Goal: Task Accomplishment & Management: Complete application form

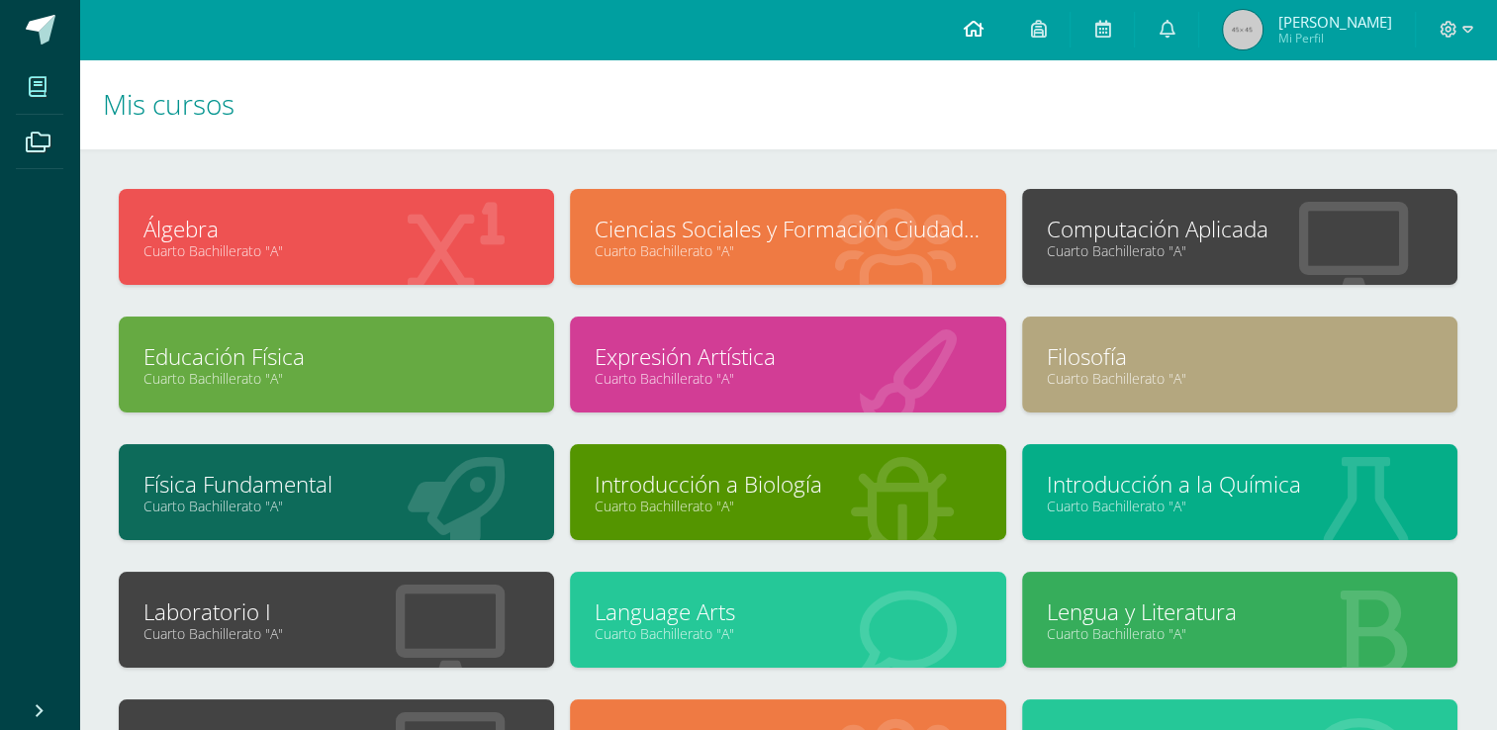
click at [993, 29] on link at bounding box center [972, 29] width 67 height 59
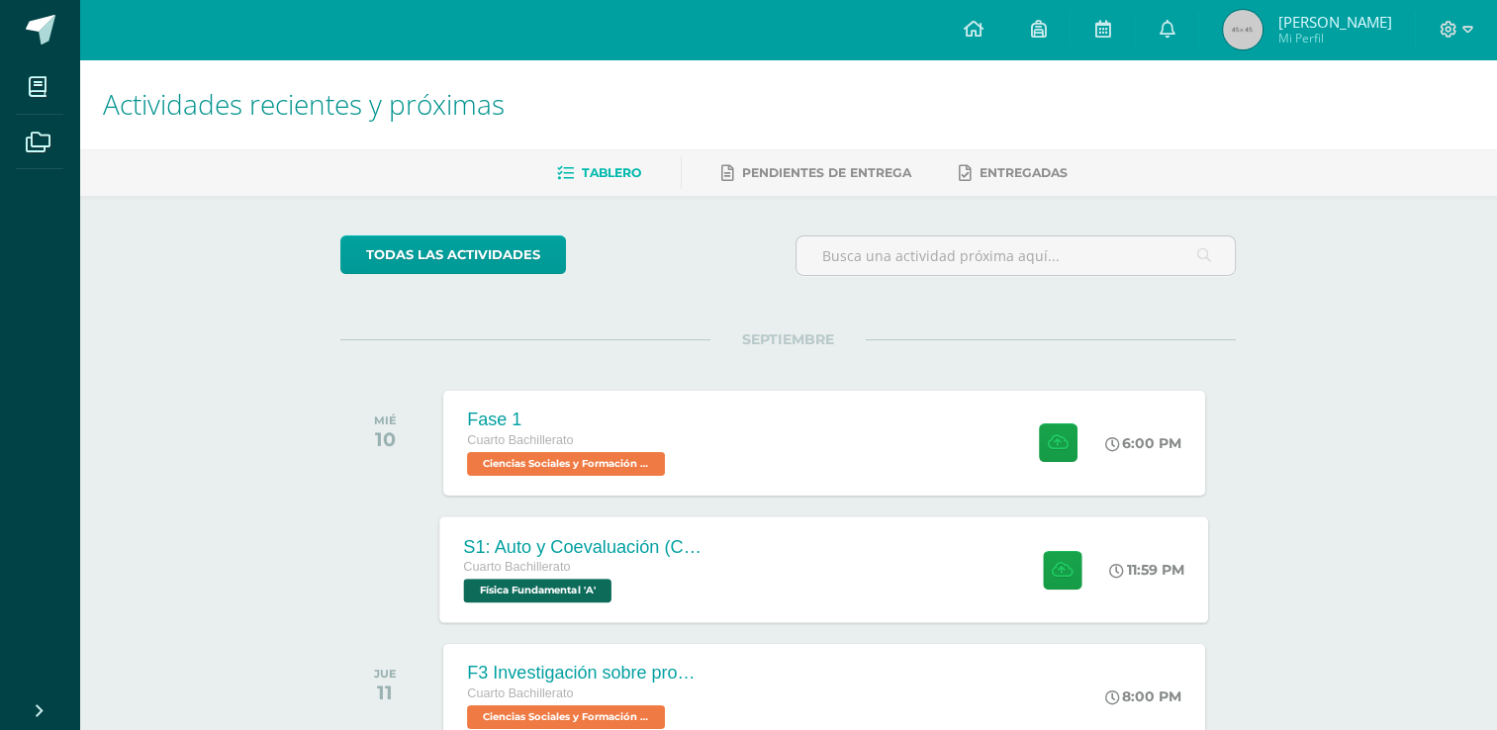
click at [741, 533] on div "S1: Auto y Coevaluación (Conceptos básicos) Cuarto Bachillerato Física Fundamen…" at bounding box center [824, 569] width 769 height 106
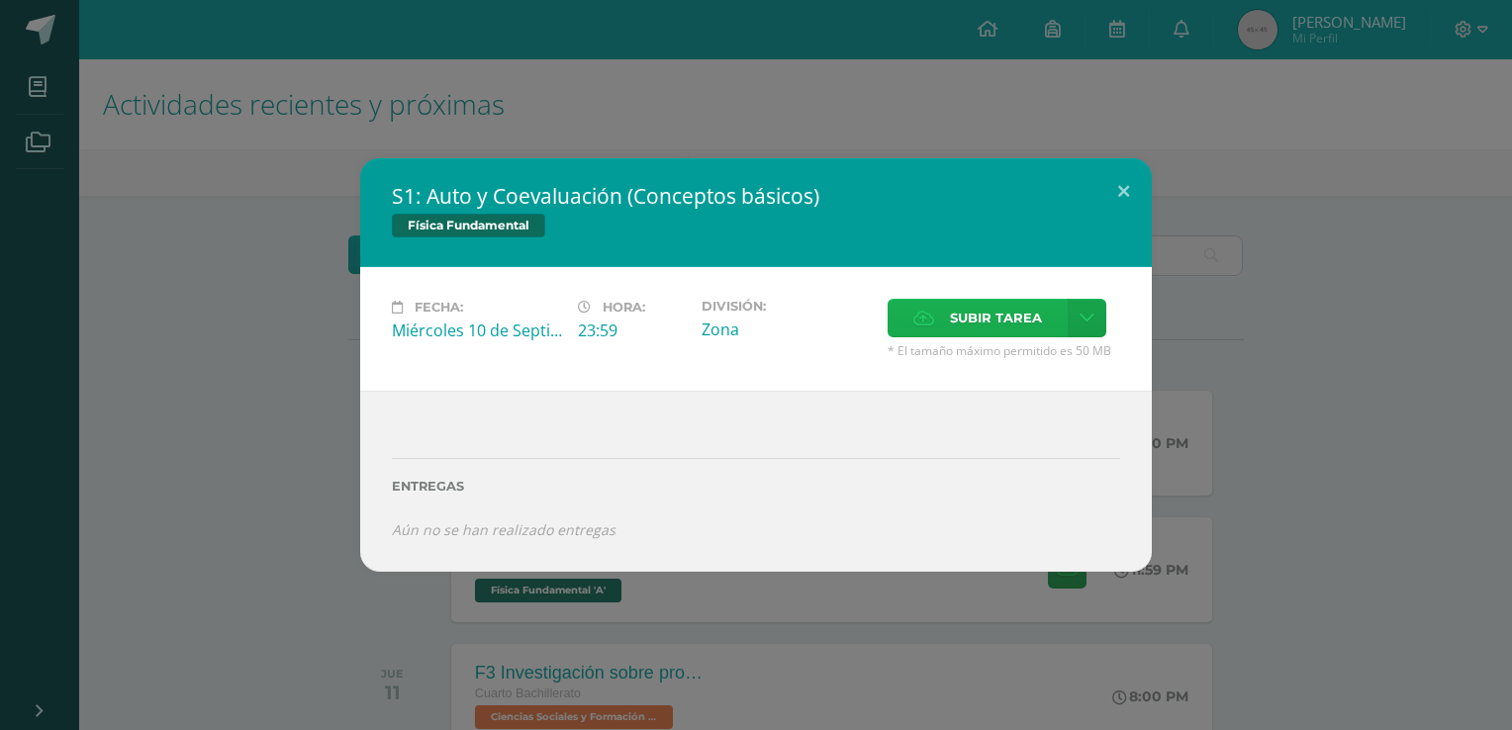
click at [995, 332] on span "Subir tarea" at bounding box center [996, 318] width 92 height 37
click at [0, 0] on input "Subir tarea" at bounding box center [0, 0] width 0 height 0
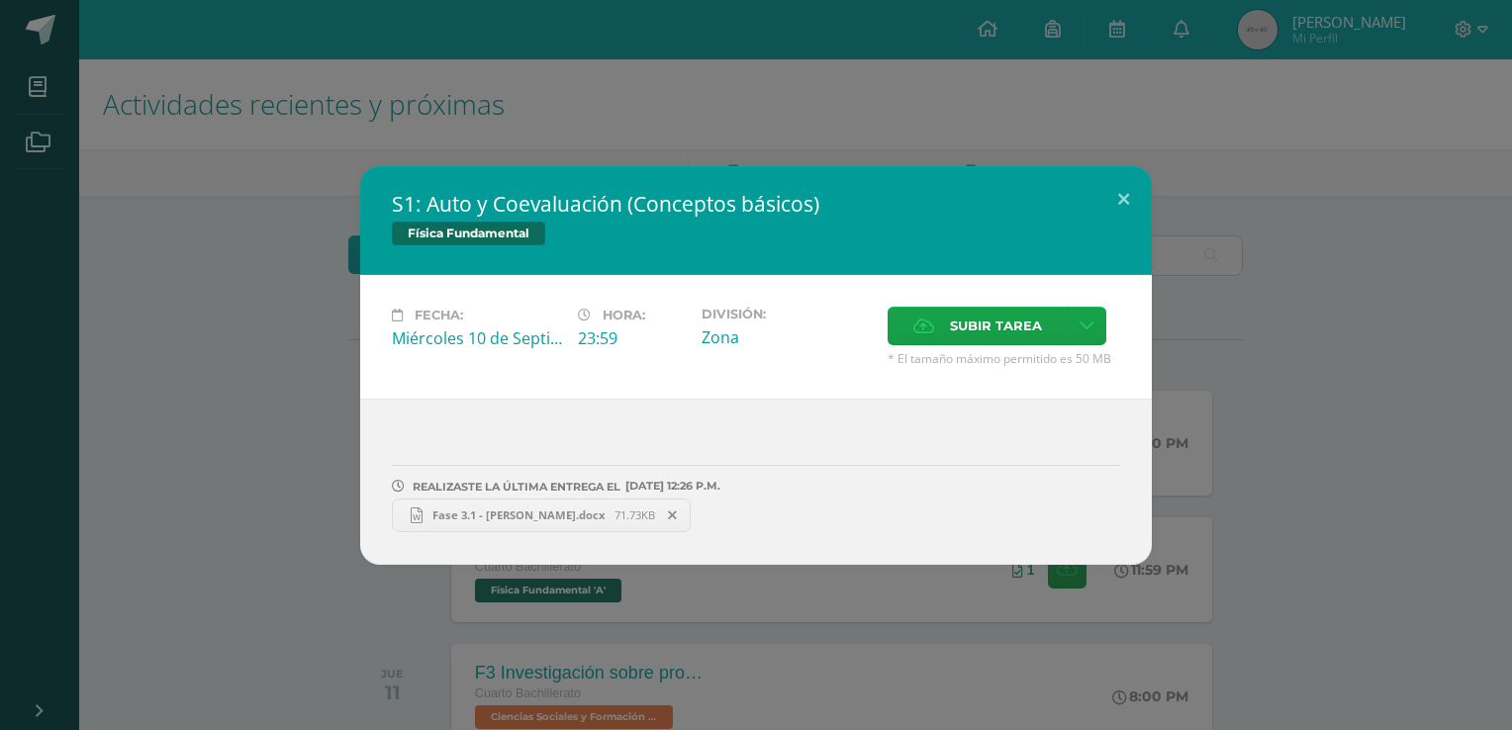
click at [1357, 425] on div "S1: Auto y Coevaluación (Conceptos básicos) Física Fundamental Fecha: [DATE] Ho…" at bounding box center [756, 365] width 1496 height 399
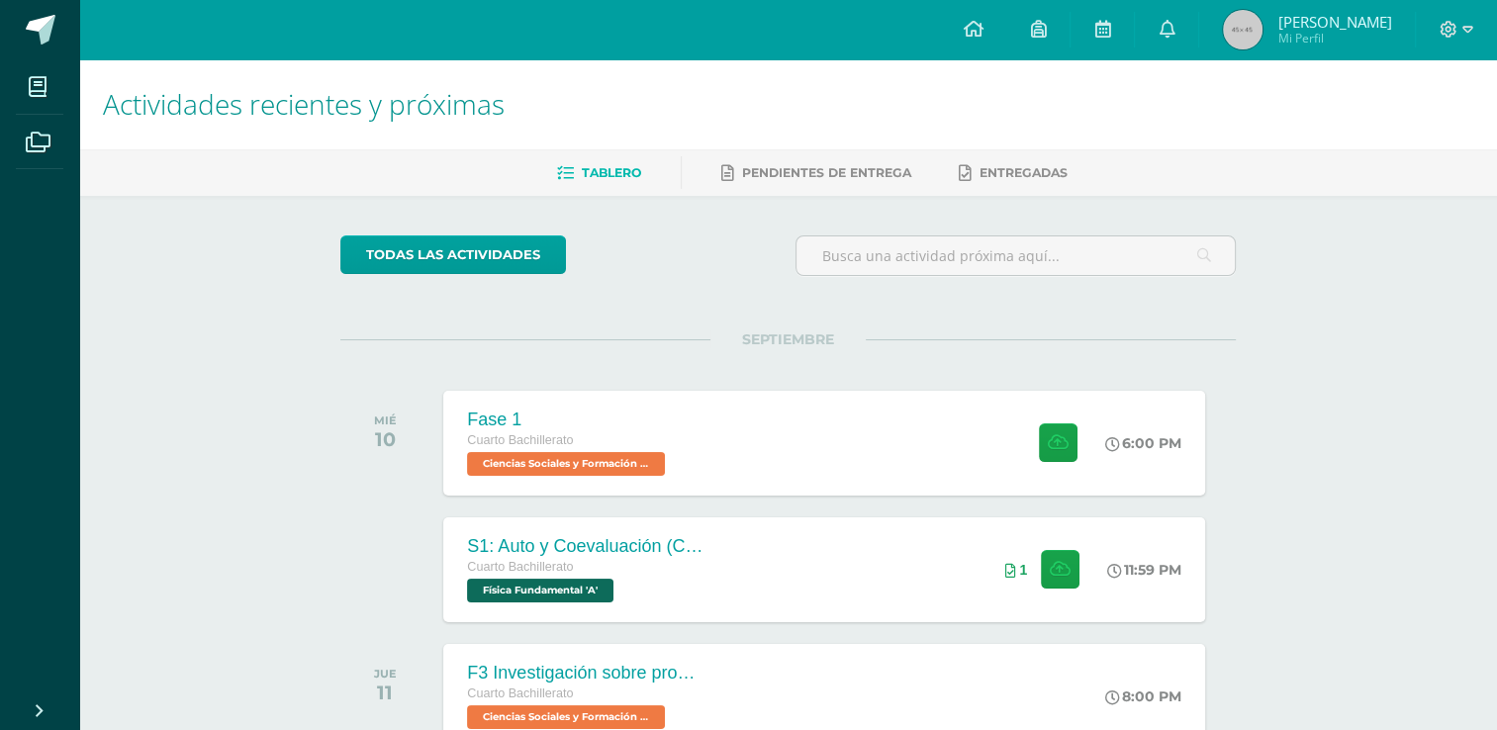
click at [1258, 282] on div "todas las Actividades No tienes actividades Échale un vistazo a los demás perío…" at bounding box center [788, 724] width 974 height 1057
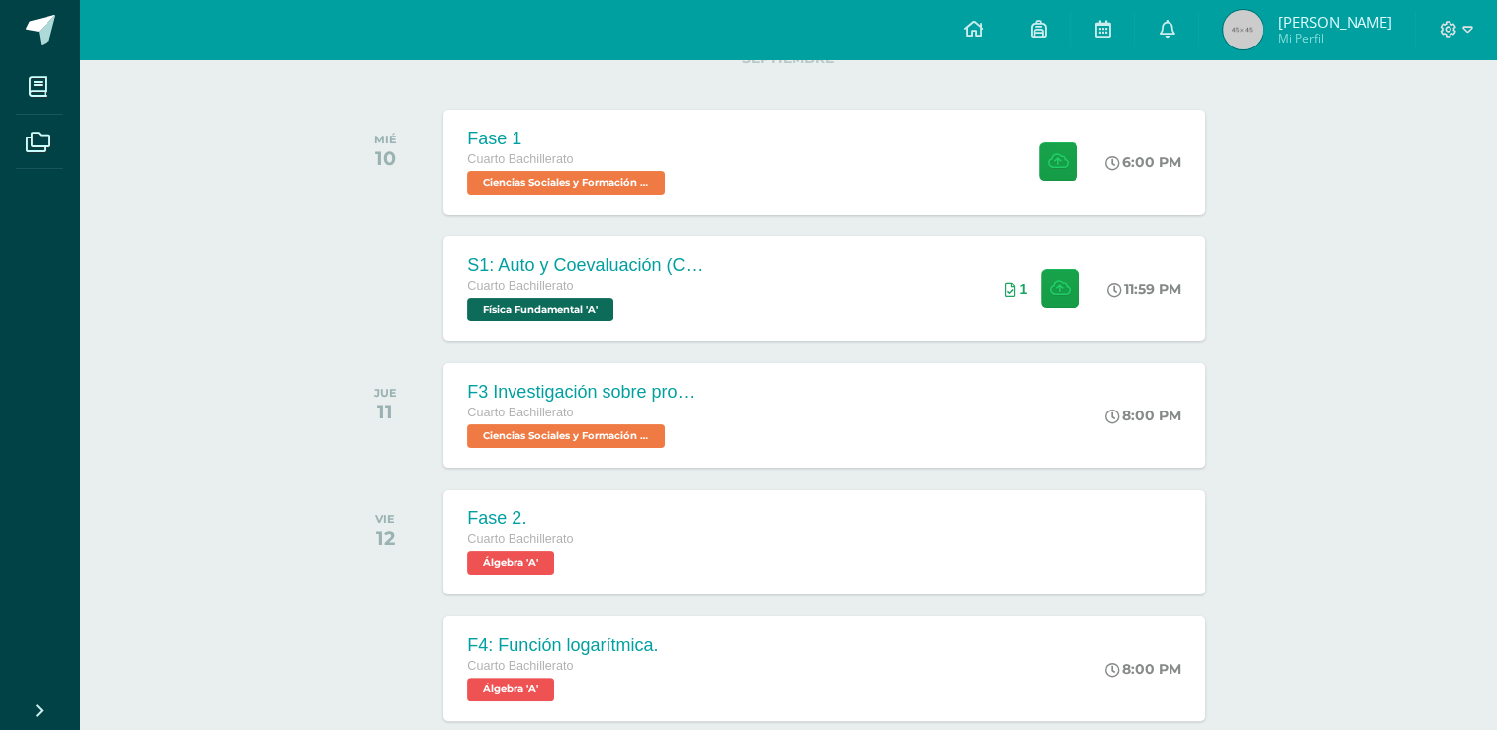
scroll to position [522, 0]
